Goal: Task Accomplishment & Management: Manage account settings

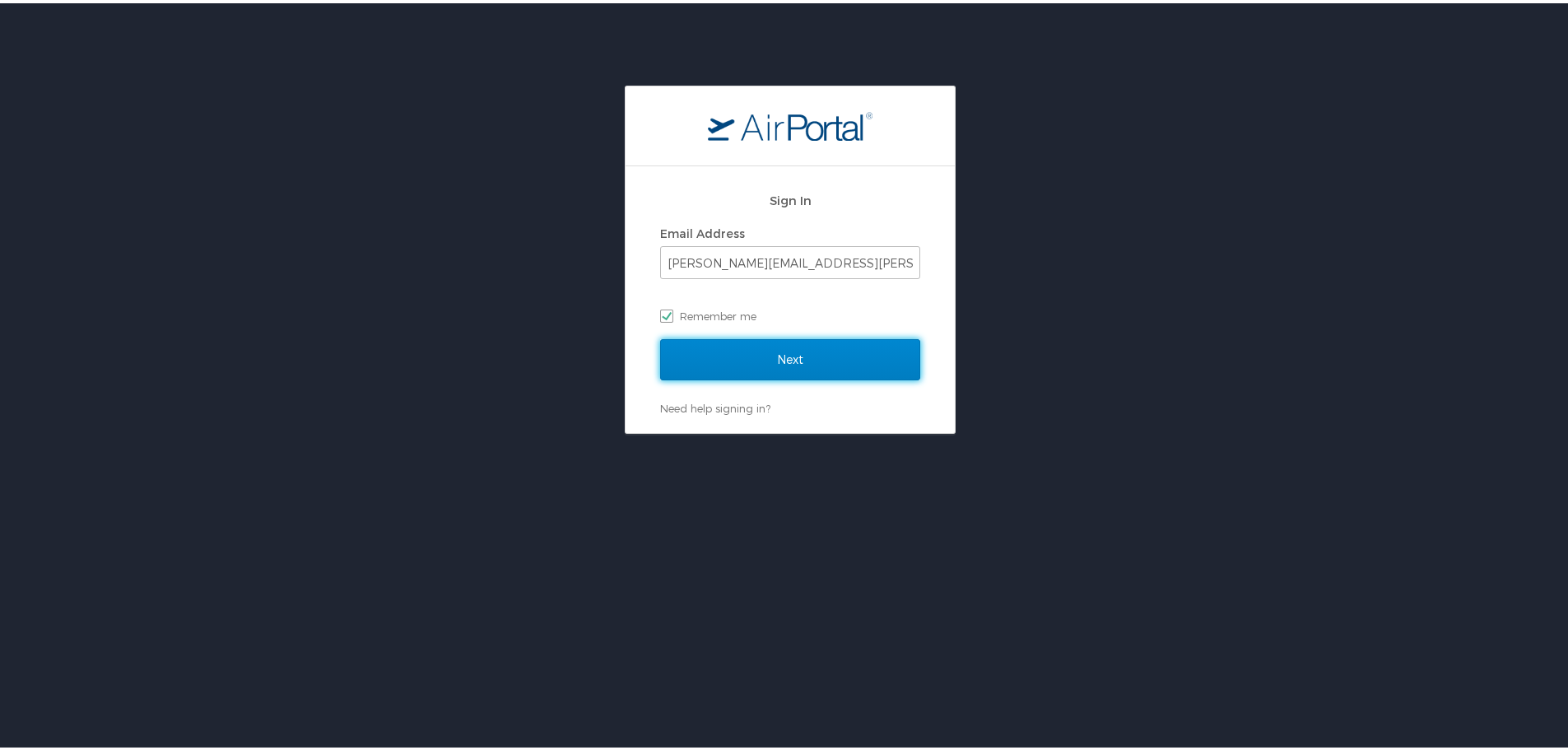
click at [692, 356] on input "Next" at bounding box center [790, 356] width 260 height 41
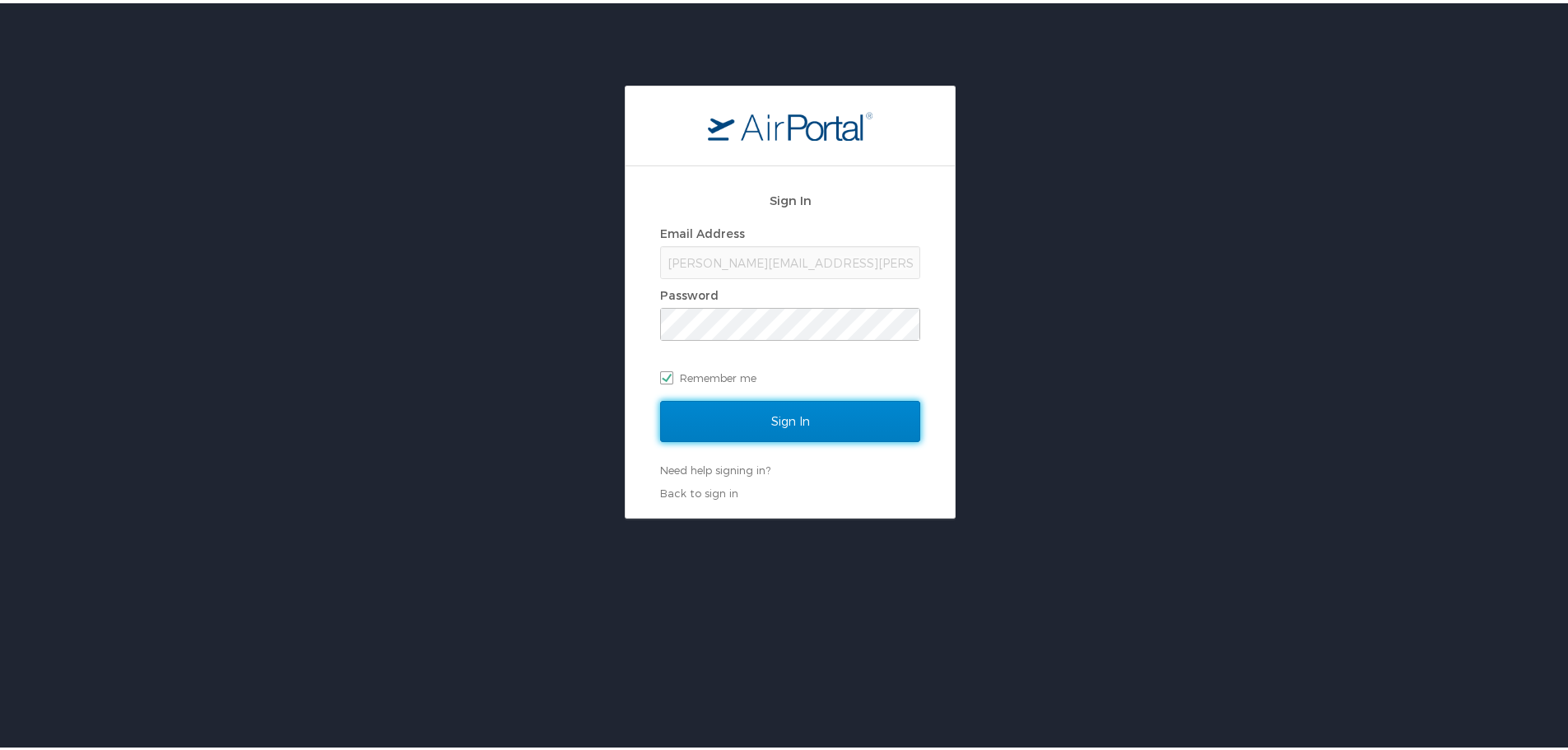
click at [705, 422] on input "Sign In" at bounding box center [790, 418] width 260 height 41
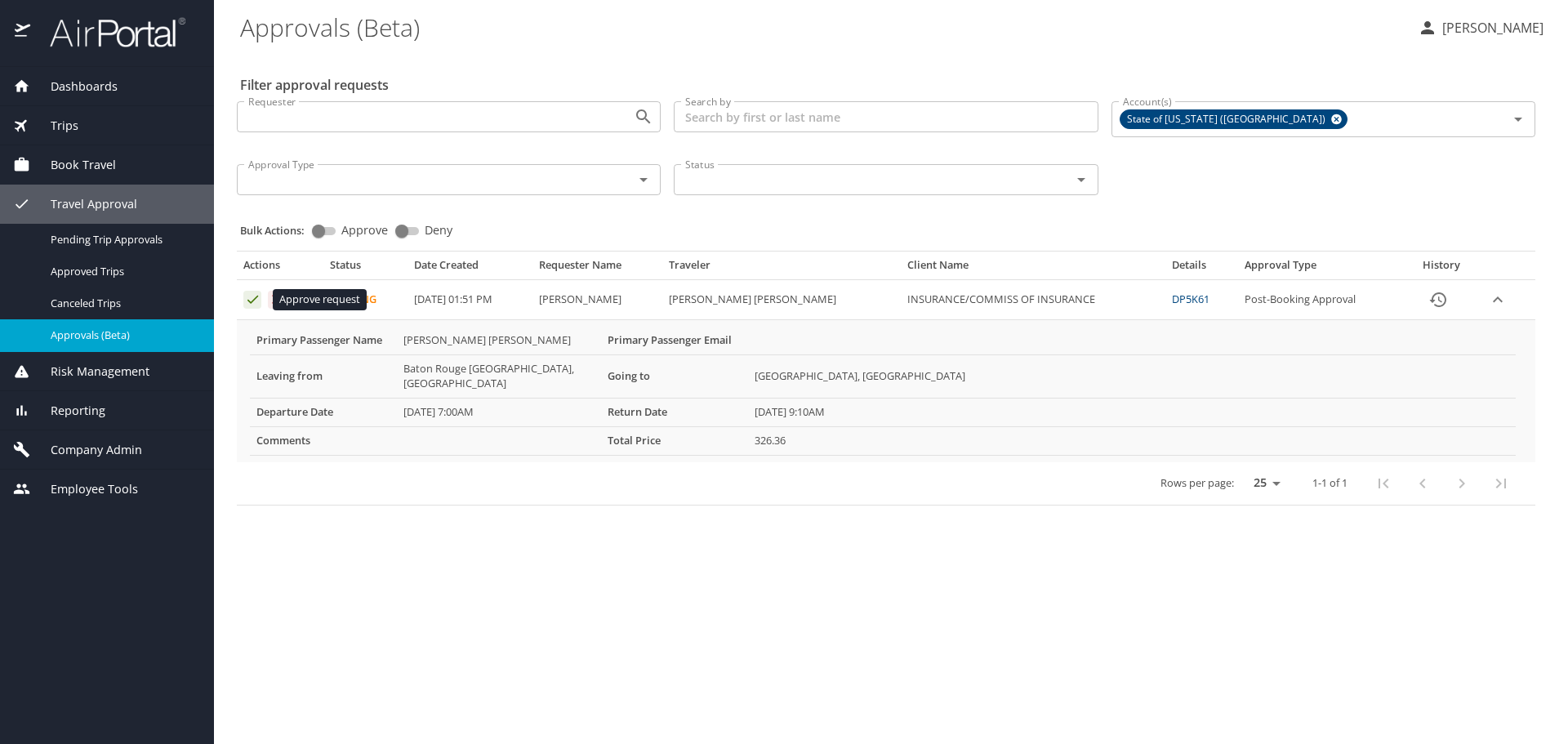
click at [256, 303] on icon "Approval table" at bounding box center [252, 299] width 15 height 15
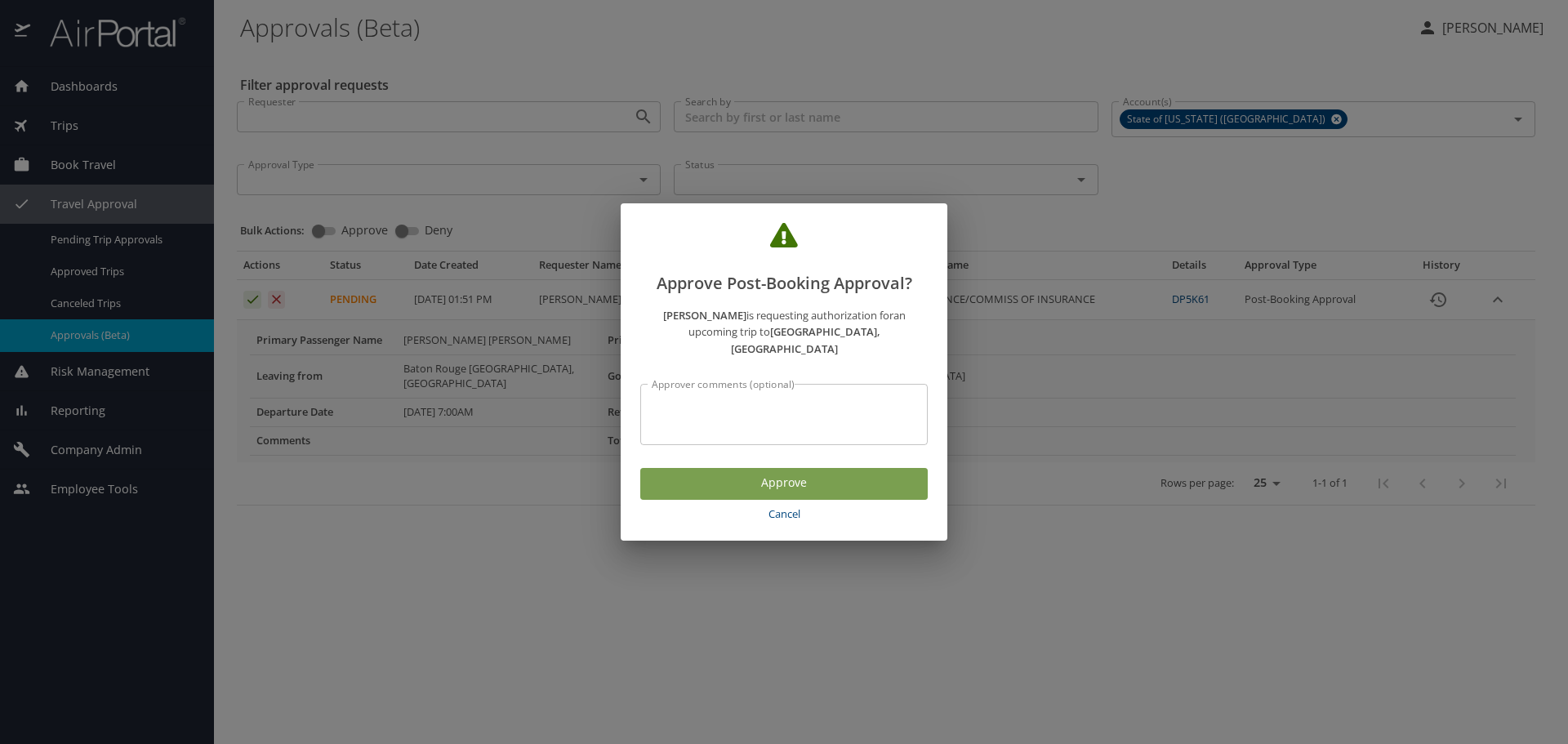
click at [679, 473] on span "Approve" at bounding box center [784, 483] width 261 height 21
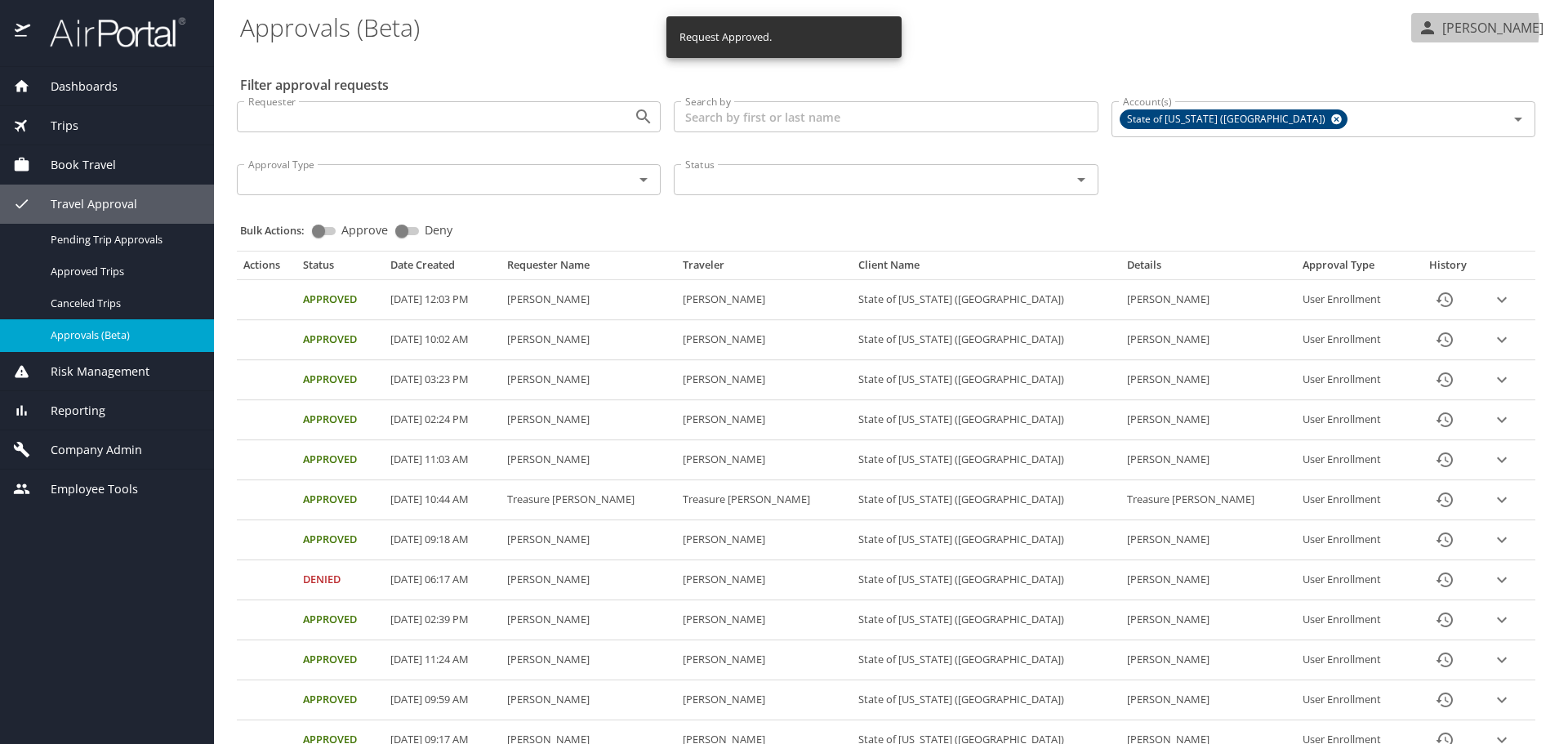
click at [1445, 28] on p "Jessica Naquin" at bounding box center [1491, 28] width 106 height 20
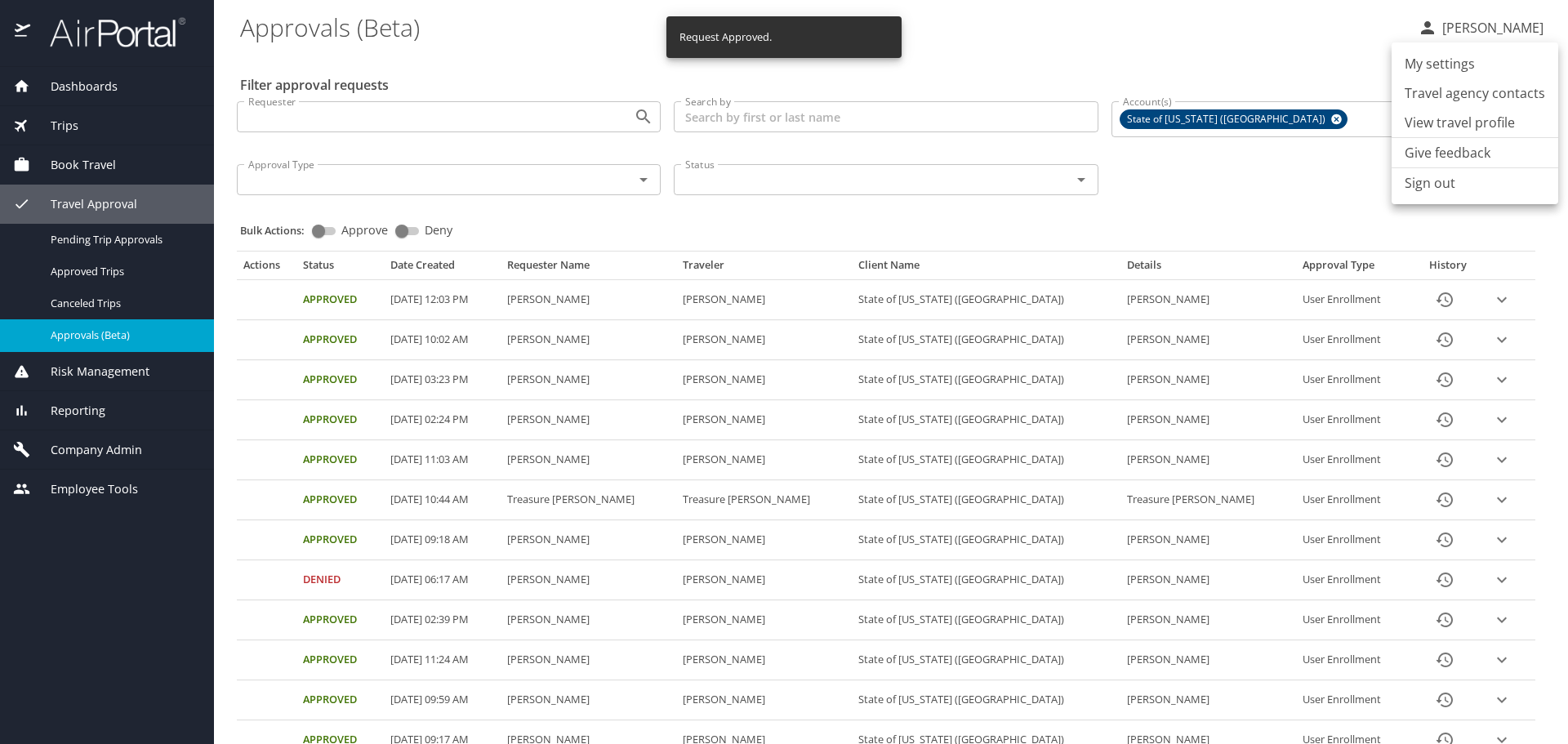
click at [1440, 180] on li "Sign out" at bounding box center [1474, 183] width 167 height 30
